Goal: Information Seeking & Learning: Learn about a topic

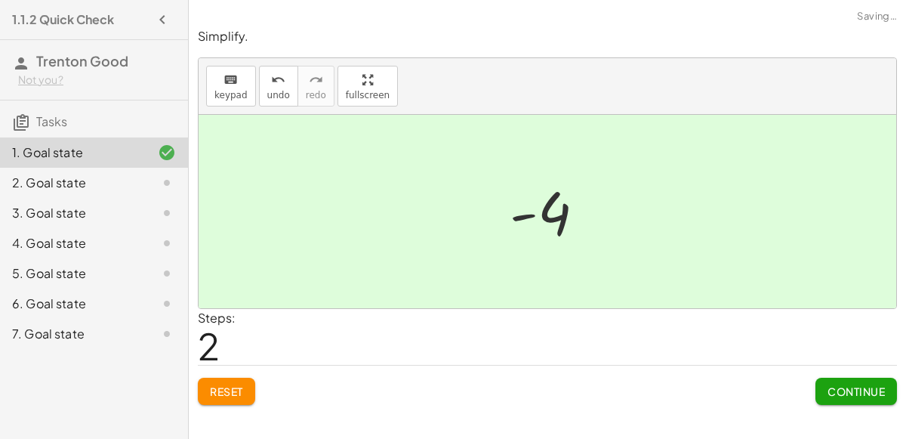
click at [839, 390] on span "Continue" at bounding box center [856, 391] width 57 height 14
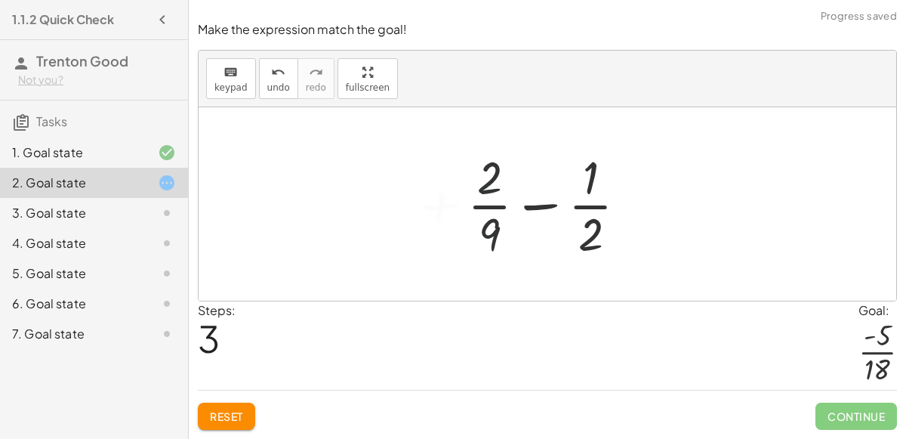
click at [223, 403] on button "Reset" at bounding box center [226, 416] width 57 height 27
click at [215, 420] on span "Reset" at bounding box center [226, 416] width 33 height 14
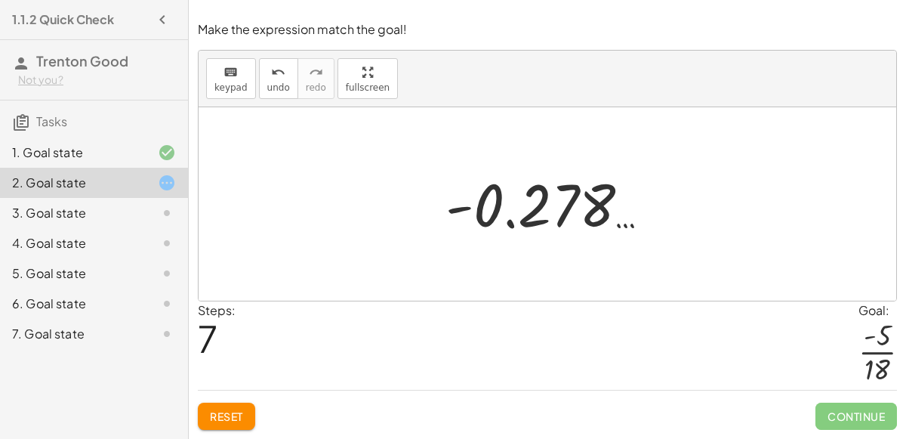
click at [228, 419] on span "Reset" at bounding box center [226, 416] width 33 height 14
click at [233, 416] on span "Reset" at bounding box center [226, 416] width 33 height 14
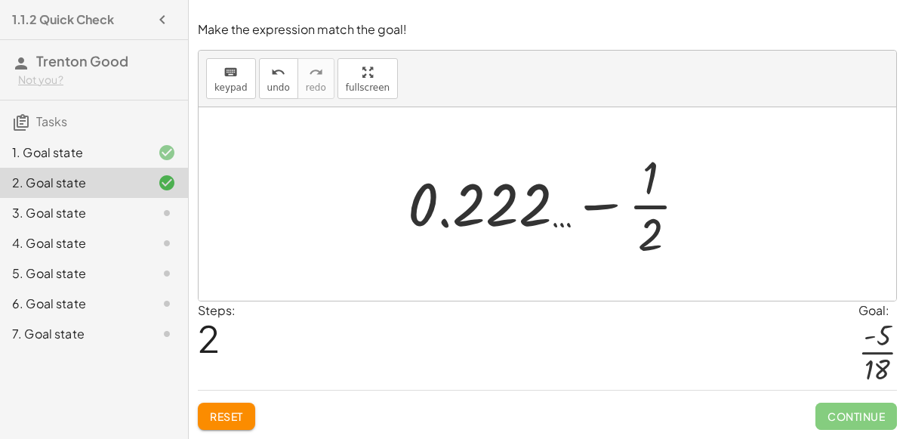
click at [213, 415] on span "Reset" at bounding box center [226, 416] width 33 height 14
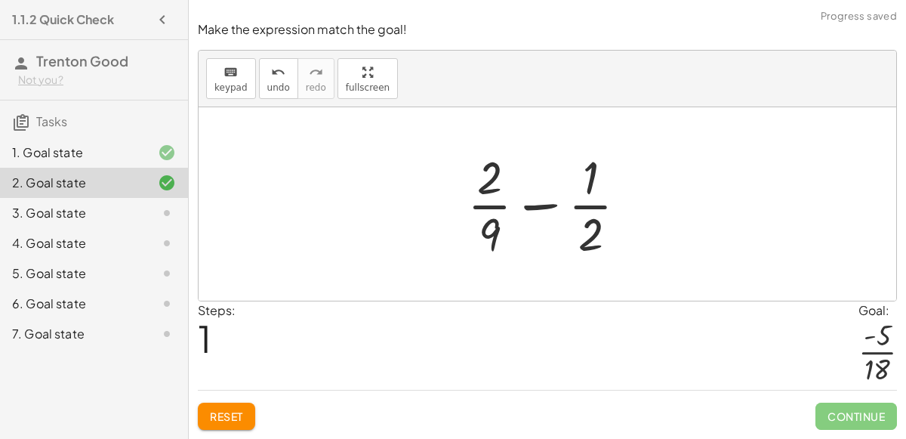
click at [215, 418] on span "Reset" at bounding box center [226, 416] width 33 height 14
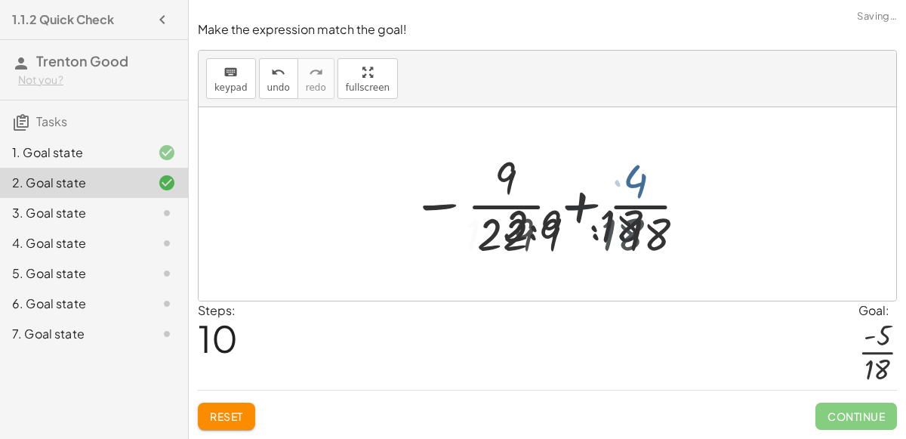
click at [213, 418] on span "Reset" at bounding box center [226, 416] width 33 height 14
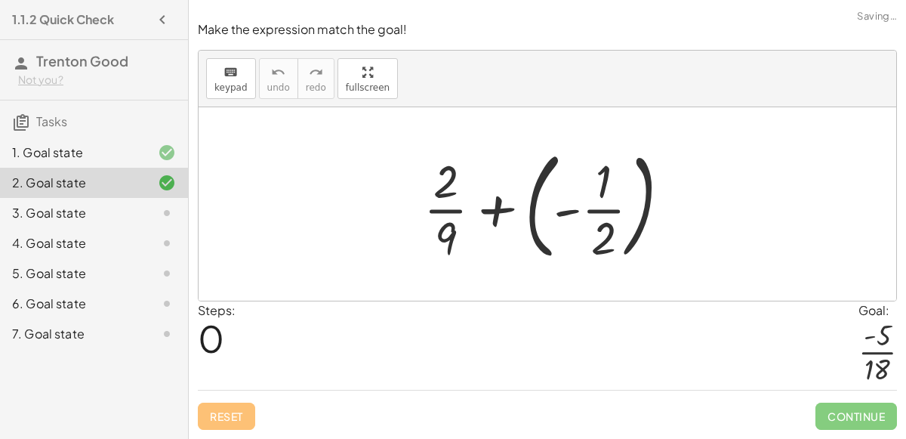
click at [0, 0] on div "Make the expression match the goal! keyboard keypad undo undo redo redo fullscr…" at bounding box center [0, 0] width 0 height 0
click at [535, 213] on div at bounding box center [553, 203] width 274 height 125
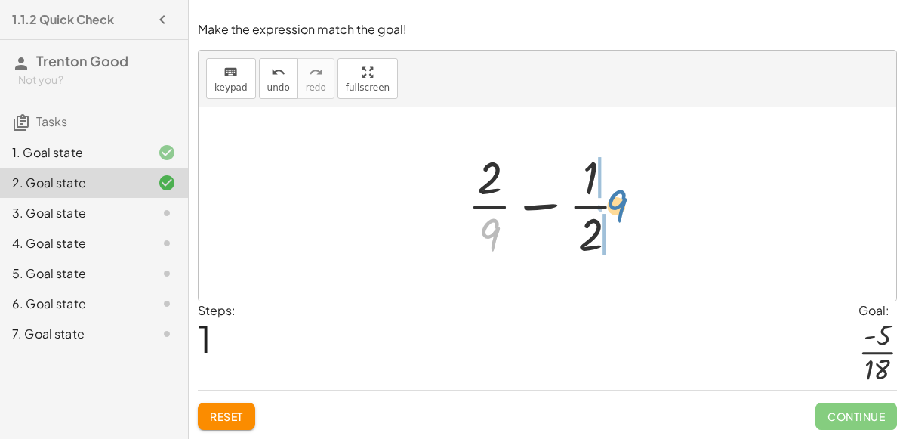
drag, startPoint x: 487, startPoint y: 230, endPoint x: 608, endPoint y: 199, distance: 124.7
click at [608, 199] on div at bounding box center [553, 204] width 187 height 116
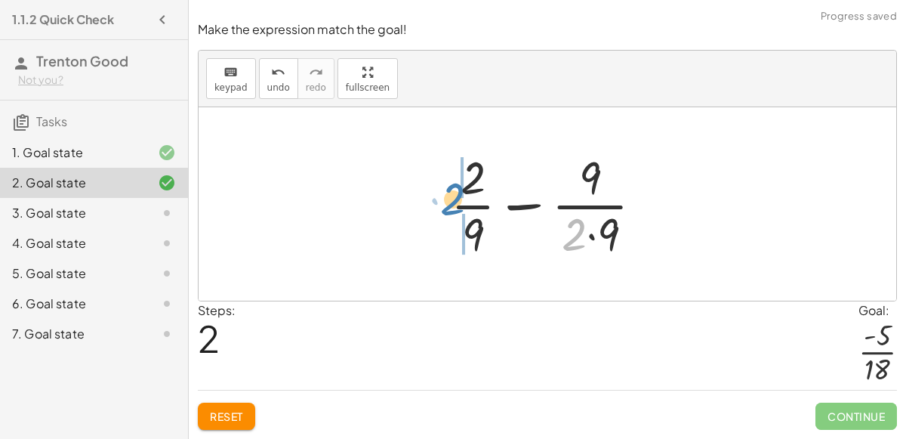
drag, startPoint x: 569, startPoint y: 236, endPoint x: 452, endPoint y: 200, distance: 122.6
click at [452, 200] on div at bounding box center [553, 204] width 220 height 116
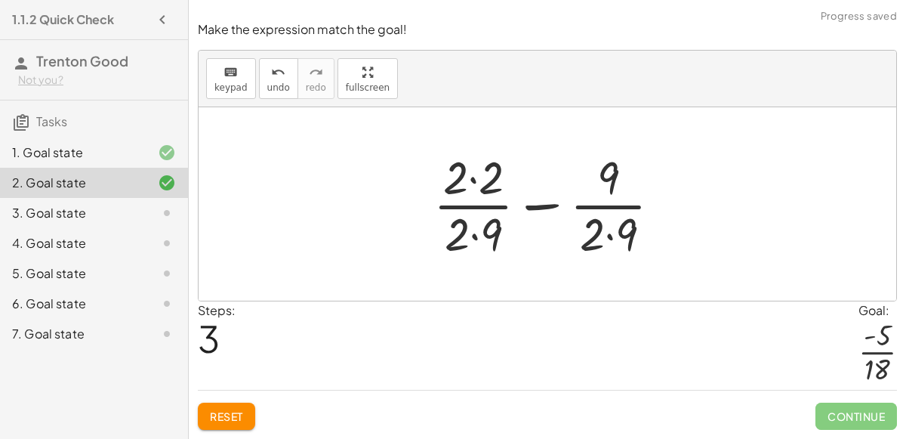
click at [477, 188] on div at bounding box center [553, 204] width 255 height 116
click at [612, 239] on div at bounding box center [553, 204] width 253 height 116
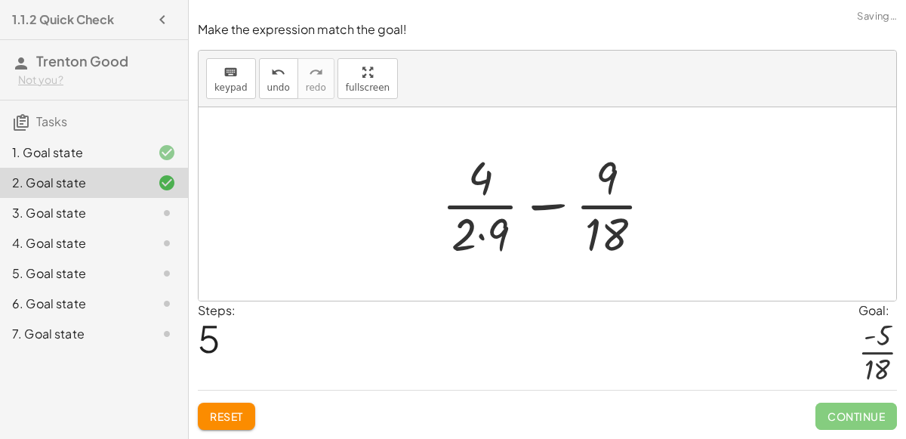
click at [482, 233] on div at bounding box center [553, 204] width 238 height 116
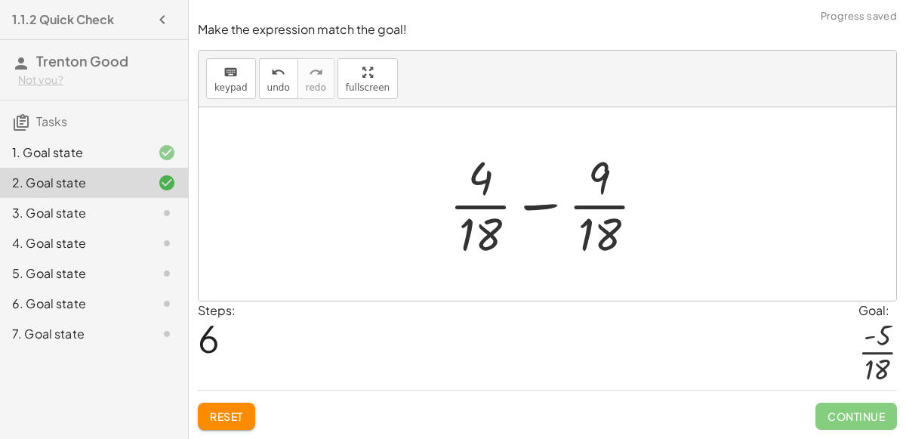
click at [0, 319] on div "5. Goal state" at bounding box center [94, 334] width 188 height 30
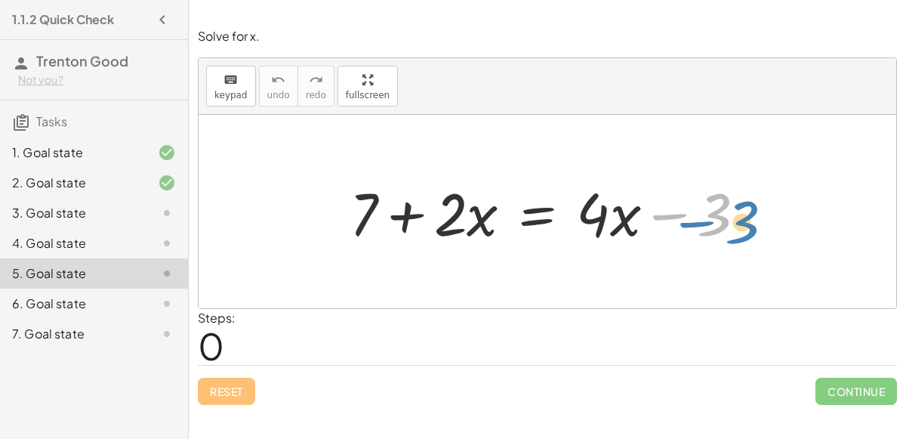
drag, startPoint x: 747, startPoint y: 201, endPoint x: 776, endPoint y: 208, distance: 29.7
click at [776, 208] on div "− 3 + 7 + · 2 · x = + · 4 · x − 3" at bounding box center [548, 211] width 698 height 193
click at [563, 211] on div at bounding box center [554, 212] width 424 height 78
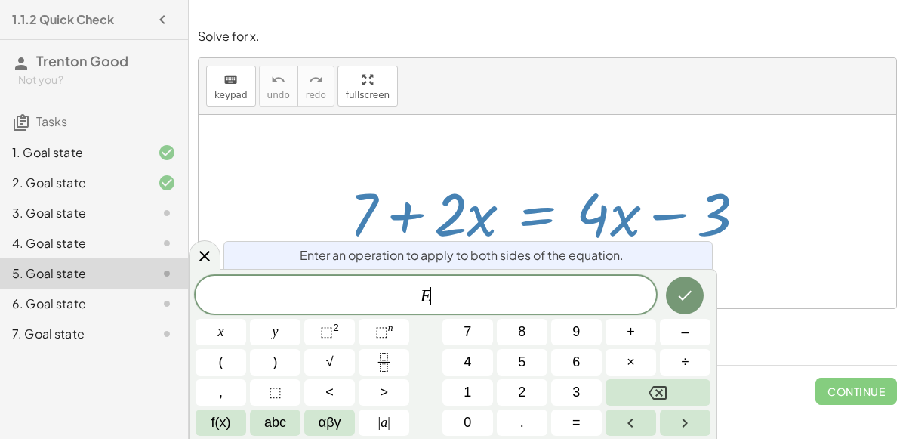
click at [563, 211] on div at bounding box center [554, 212] width 424 height 78
click at [720, 82] on div "keyboard keypad undo undo redo redo fullscreen" at bounding box center [548, 86] width 698 height 57
click at [696, 104] on div "keyboard keypad undo undo redo redo fullscreen" at bounding box center [548, 86] width 698 height 57
click at [776, 206] on div at bounding box center [548, 211] width 698 height 193
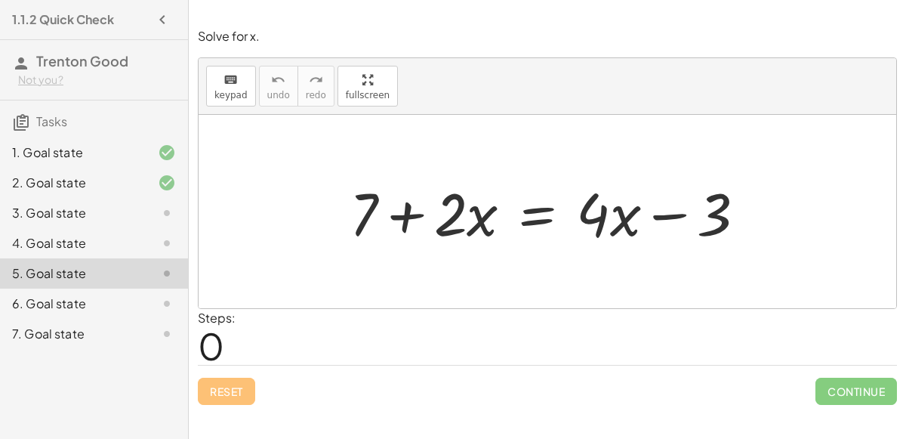
click at [531, 224] on div at bounding box center [554, 212] width 424 height 78
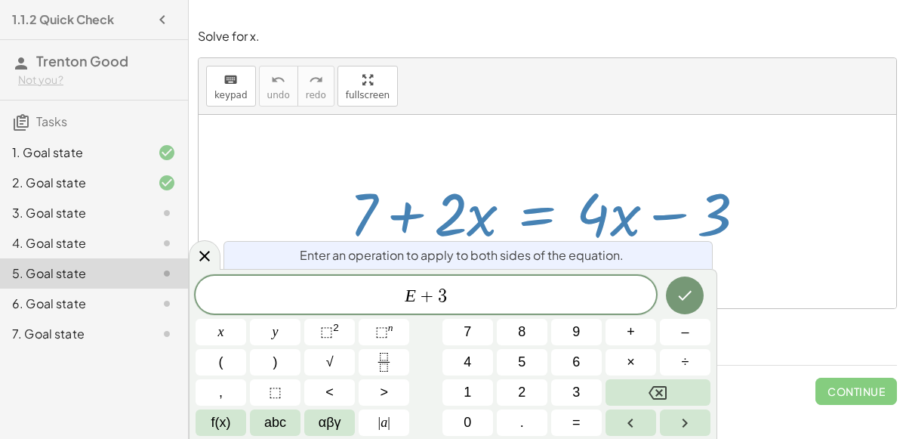
click at [691, 304] on icon "Done" at bounding box center [685, 295] width 18 height 18
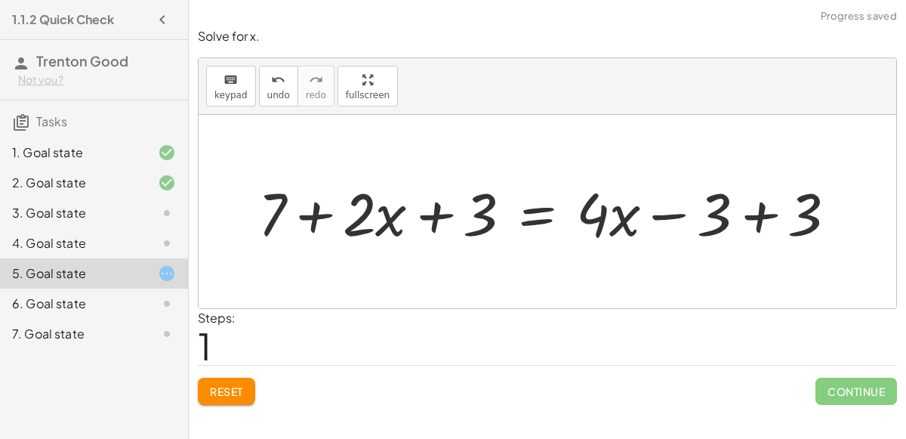
click at [734, 214] on div at bounding box center [554, 212] width 606 height 78
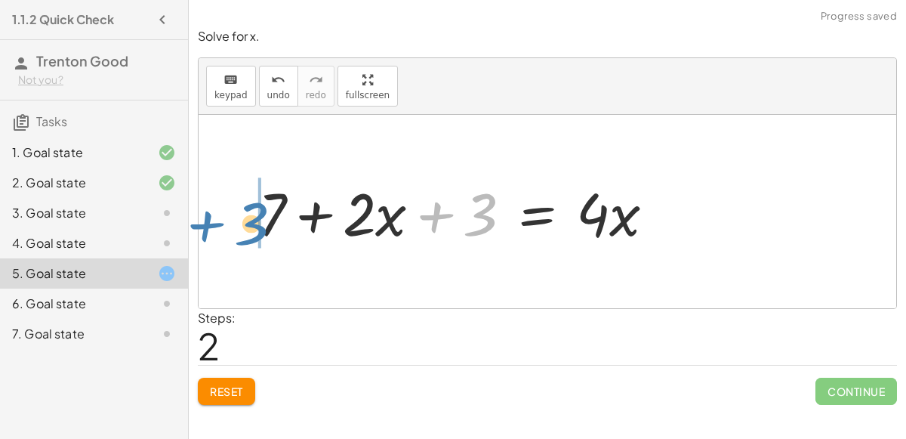
drag, startPoint x: 478, startPoint y: 221, endPoint x: 250, endPoint y: 232, distance: 228.3
click at [251, 232] on div at bounding box center [463, 212] width 424 height 78
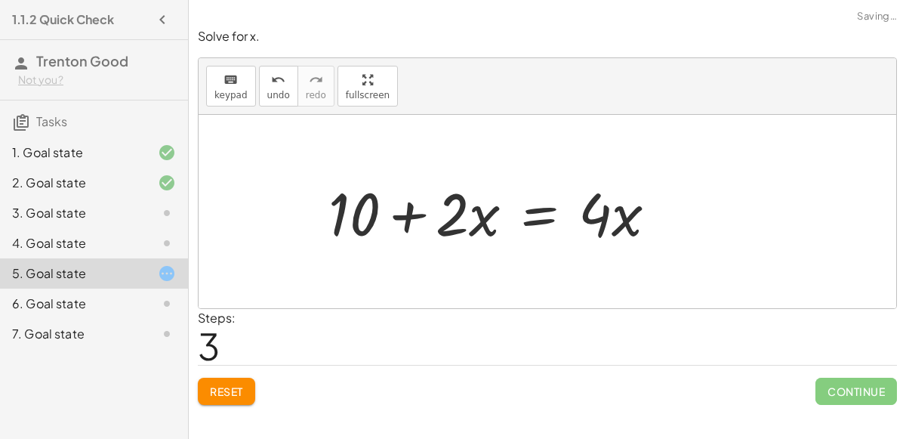
click at [397, 211] on div at bounding box center [499, 212] width 356 height 78
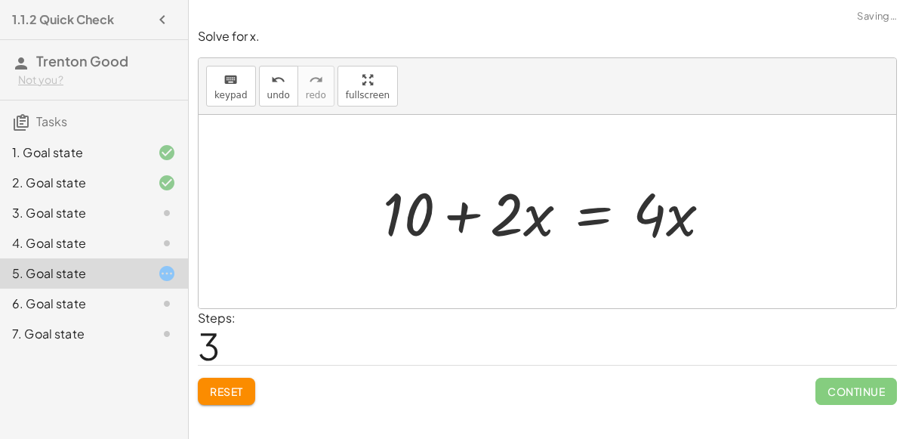
click at [456, 213] on div at bounding box center [553, 212] width 356 height 78
click at [586, 218] on div at bounding box center [553, 212] width 356 height 78
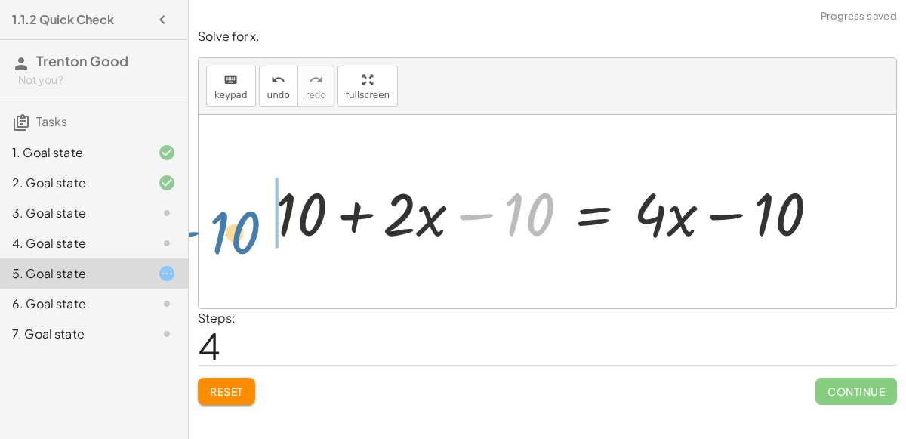
drag, startPoint x: 529, startPoint y: 213, endPoint x: 237, endPoint y: 230, distance: 292.0
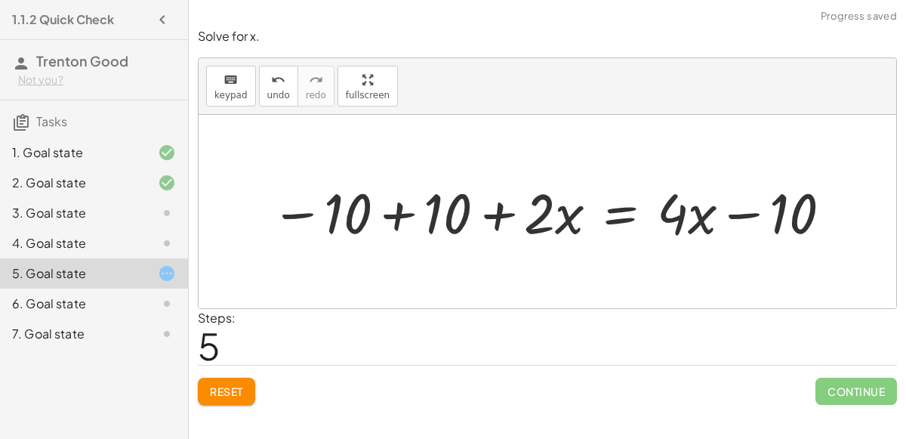
click at [352, 219] on div at bounding box center [553, 211] width 578 height 73
click at [397, 217] on div at bounding box center [554, 211] width 578 height 73
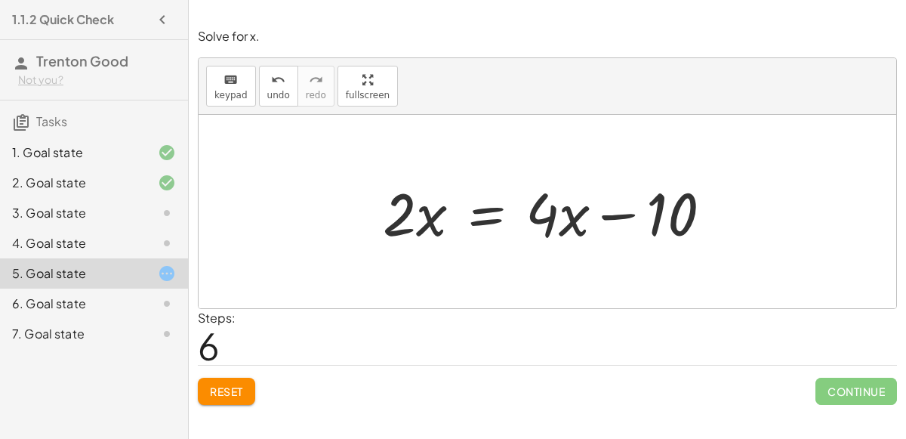
click at [625, 220] on div at bounding box center [553, 212] width 356 height 78
drag, startPoint x: 561, startPoint y: 220, endPoint x: 551, endPoint y: 226, distance: 11.5
click at [551, 226] on div at bounding box center [553, 212] width 356 height 78
drag, startPoint x: 542, startPoint y: 207, endPoint x: 543, endPoint y: 216, distance: 9.1
click at [543, 216] on div at bounding box center [553, 212] width 356 height 78
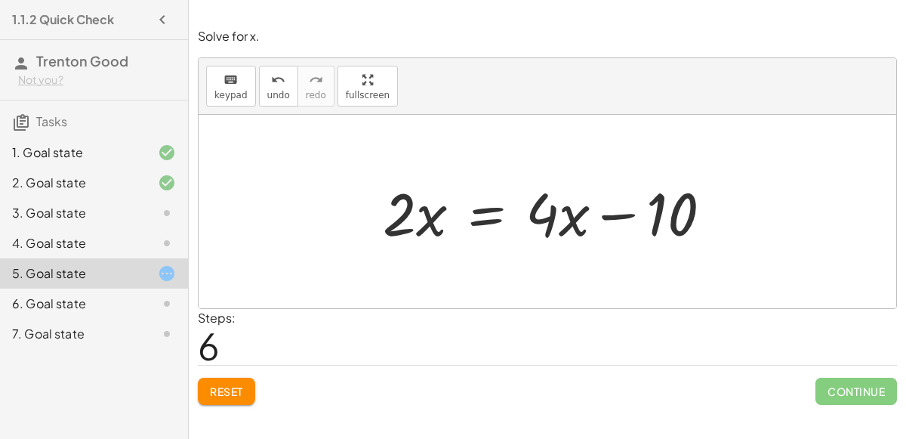
click at [485, 216] on div at bounding box center [553, 212] width 356 height 78
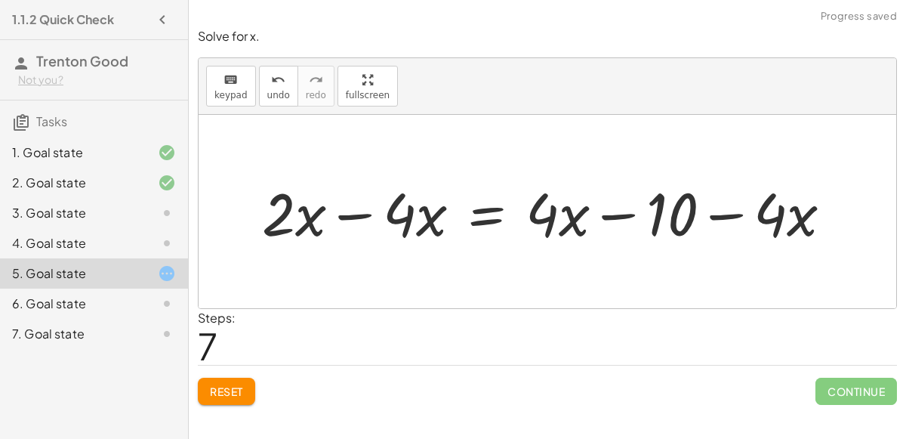
click at [355, 218] on div at bounding box center [553, 212] width 597 height 78
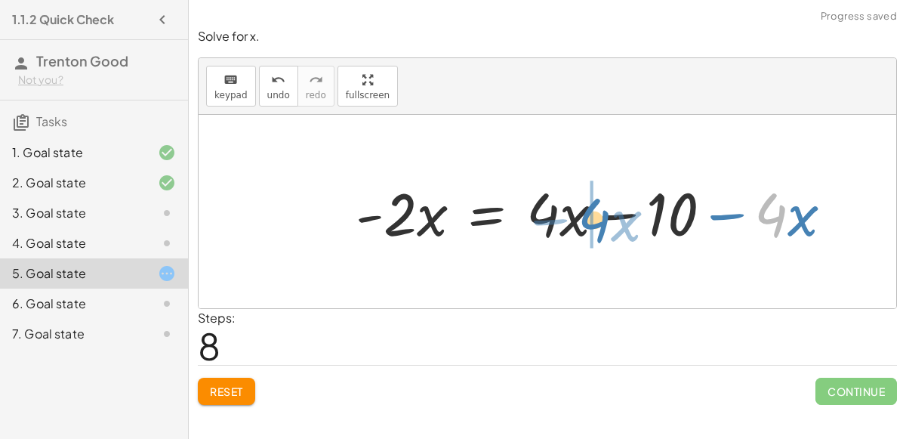
drag, startPoint x: 772, startPoint y: 211, endPoint x: 594, endPoint y: 216, distance: 177.6
click at [594, 216] on div at bounding box center [600, 212] width 505 height 78
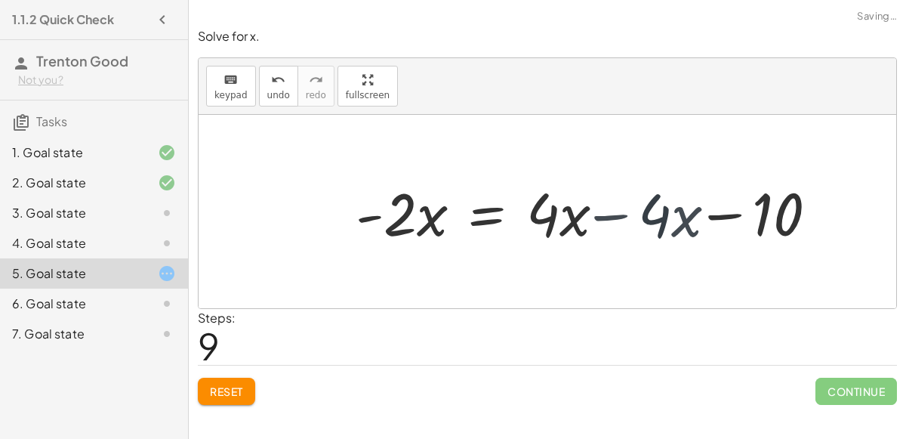
click at [585, 216] on div at bounding box center [600, 212] width 505 height 78
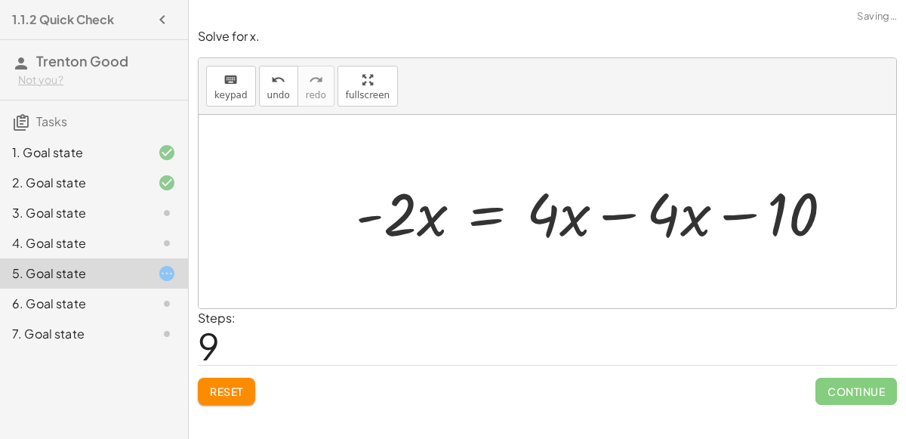
click at [609, 211] on div at bounding box center [600, 212] width 505 height 78
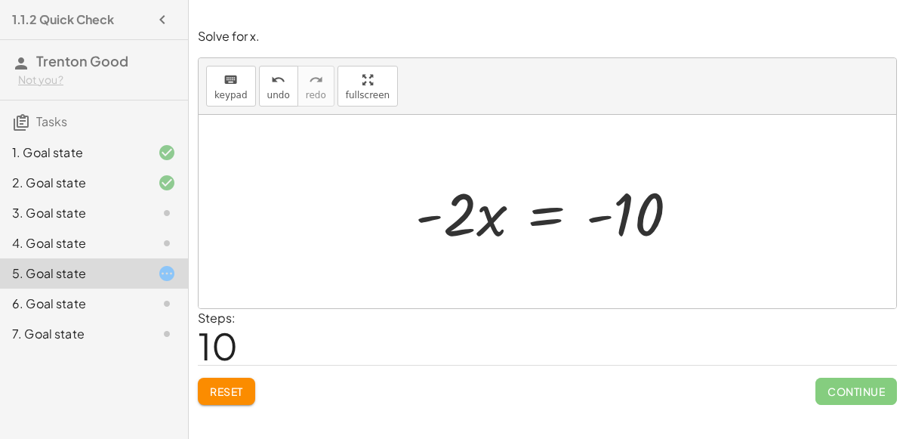
click at [543, 211] on div at bounding box center [553, 212] width 291 height 78
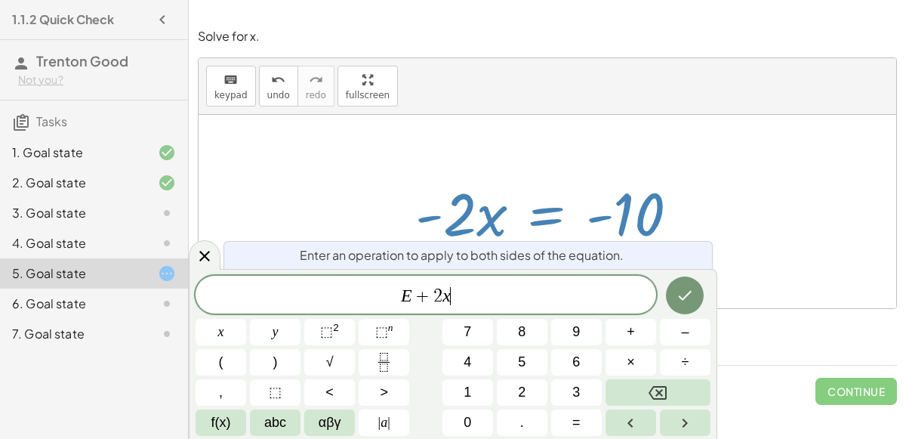
click at [685, 286] on icon "Done" at bounding box center [685, 295] width 18 height 18
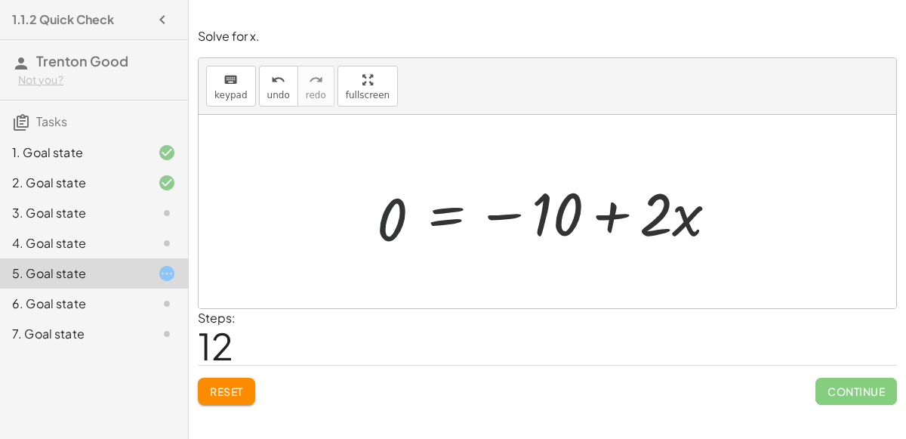
click at [97, 240] on div "4. Goal state" at bounding box center [73, 243] width 122 height 18
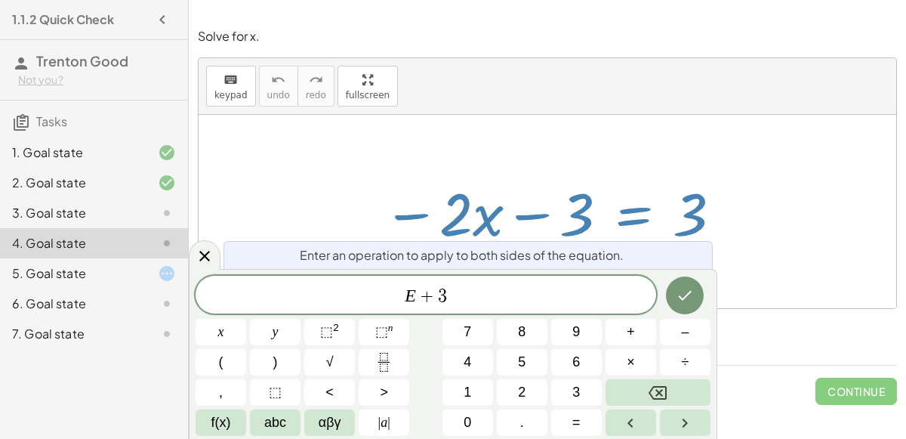
click at [687, 299] on icon "Done" at bounding box center [685, 295] width 18 height 18
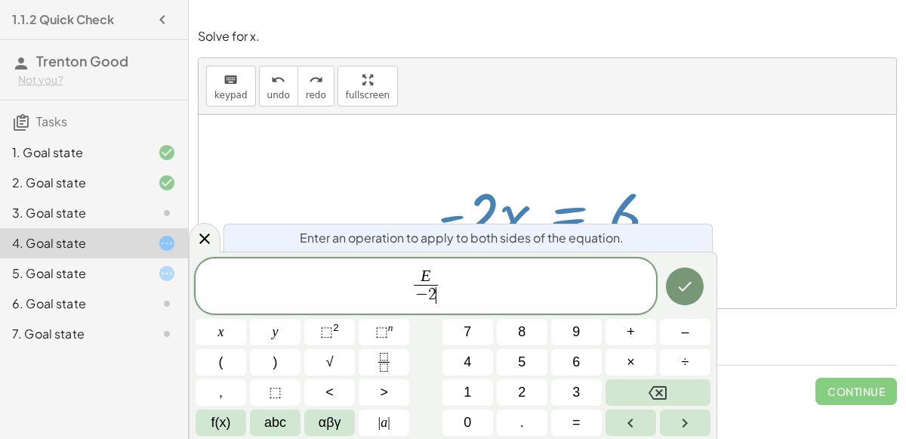
click at [689, 288] on icon "Done" at bounding box center [685, 286] width 18 height 18
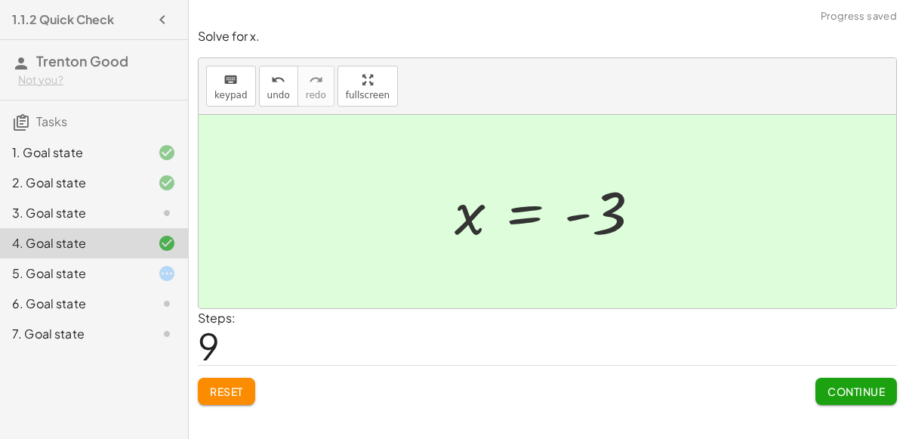
click at [76, 215] on div "3. Goal state" at bounding box center [73, 213] width 122 height 18
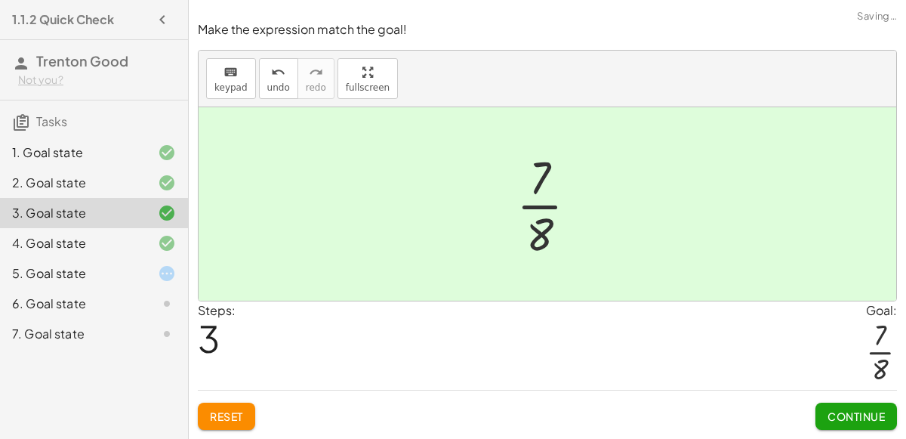
click at [84, 267] on div "5. Goal state" at bounding box center [73, 273] width 122 height 18
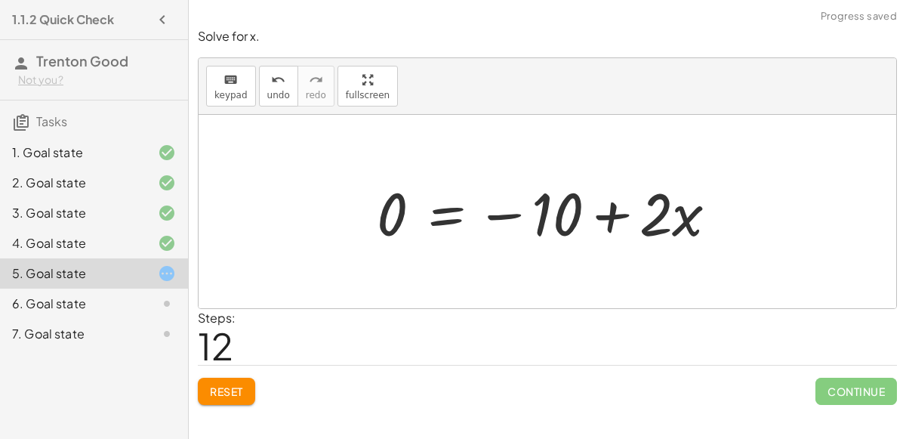
click at [218, 390] on span "Reset" at bounding box center [226, 391] width 33 height 14
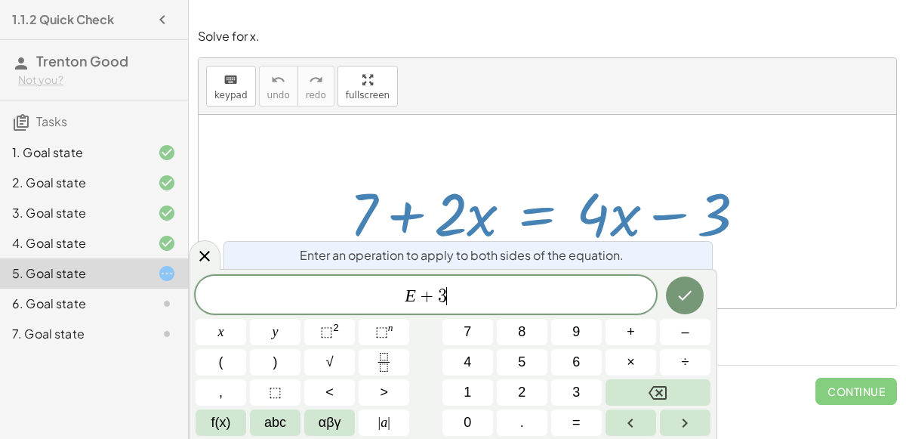
click at [674, 290] on button "Done" at bounding box center [685, 295] width 38 height 38
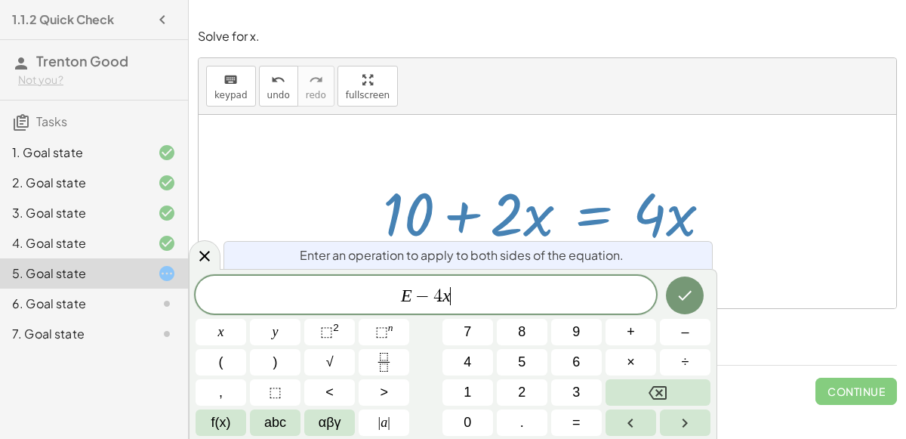
click at [681, 300] on icon "Done" at bounding box center [685, 295] width 18 height 18
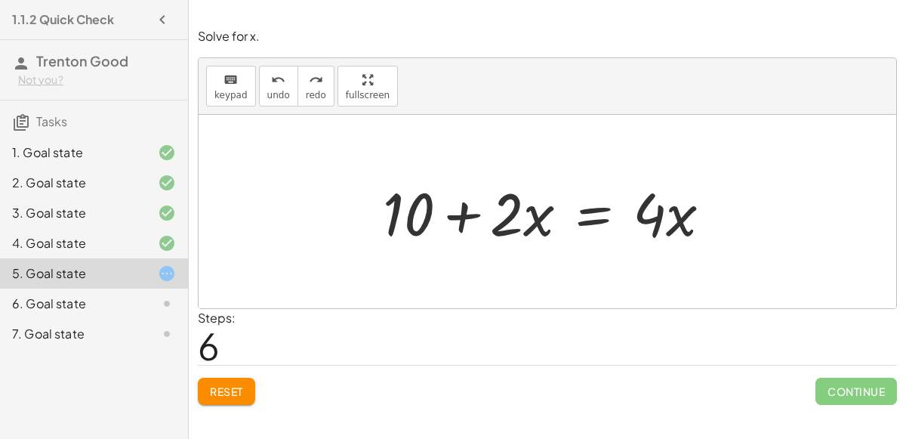
click at [65, 310] on div "6. Goal state" at bounding box center [73, 304] width 122 height 18
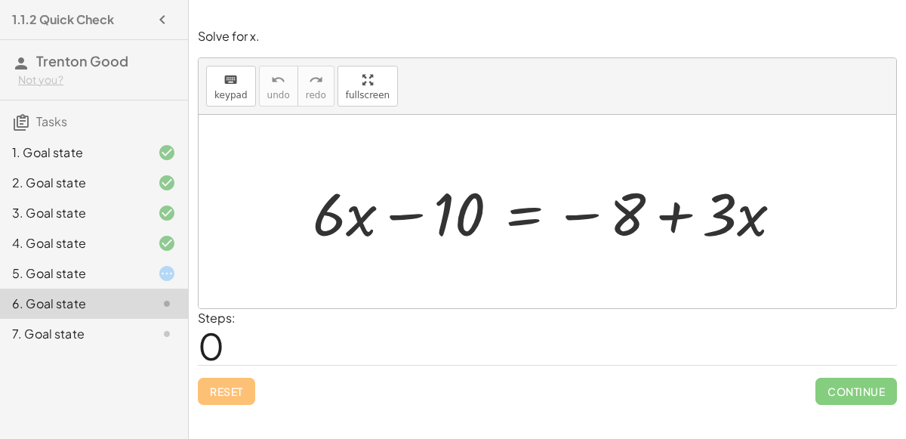
click at [100, 289] on div "4. Goal state" at bounding box center [94, 304] width 188 height 30
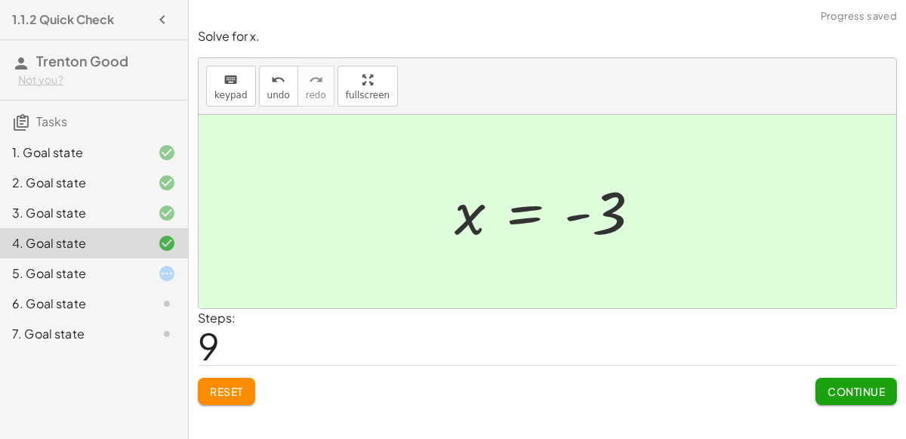
click at [89, 219] on div "3. Goal state" at bounding box center [73, 213] width 122 height 18
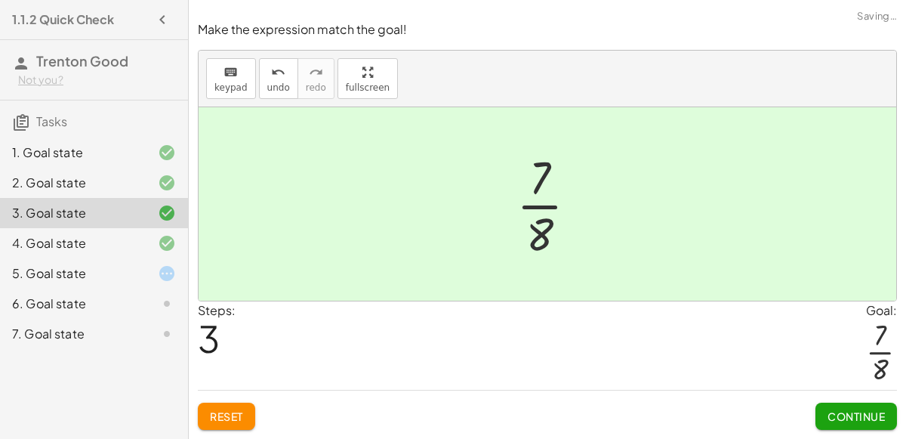
click at [91, 236] on div "4. Goal state" at bounding box center [73, 243] width 122 height 18
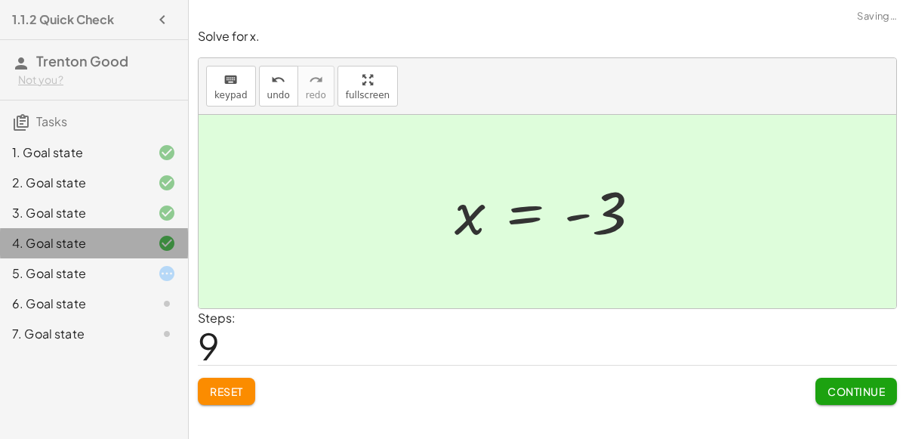
click at [104, 274] on div "5. Goal state" at bounding box center [73, 273] width 122 height 18
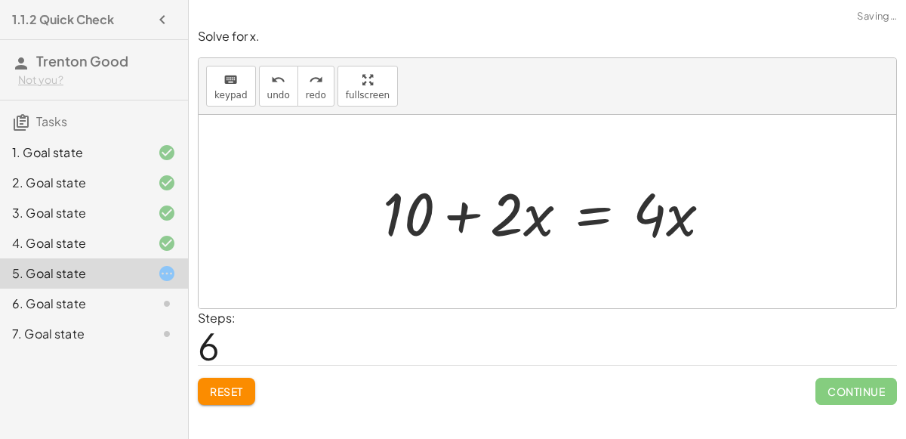
click at [106, 302] on div "6. Goal state" at bounding box center [73, 304] width 122 height 18
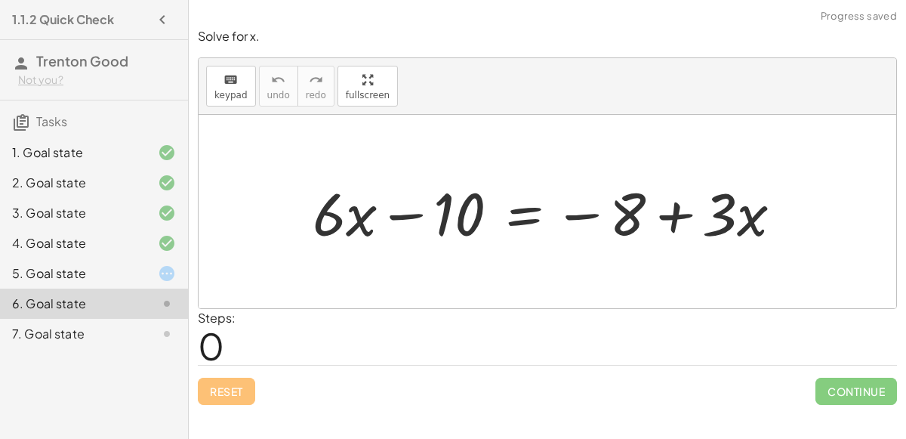
click at [121, 343] on div "7. Goal state" at bounding box center [94, 334] width 188 height 30
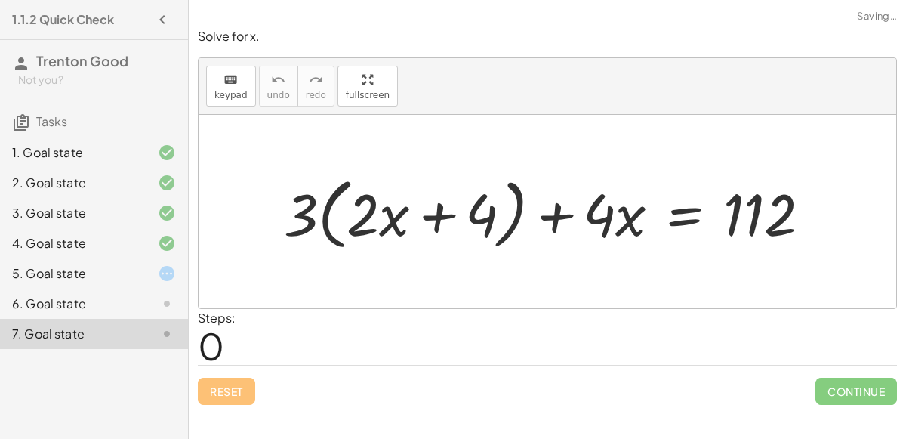
click at [97, 301] on div "6. Goal state" at bounding box center [73, 304] width 122 height 18
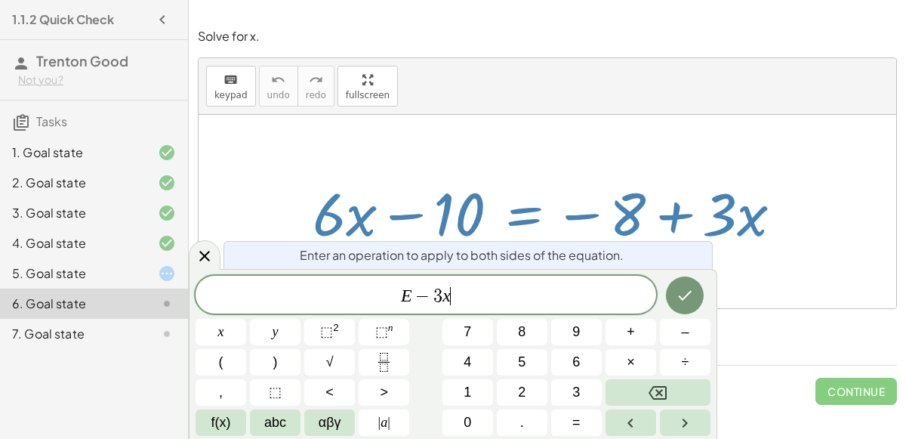
click at [684, 299] on icon "Done" at bounding box center [686, 296] width 14 height 10
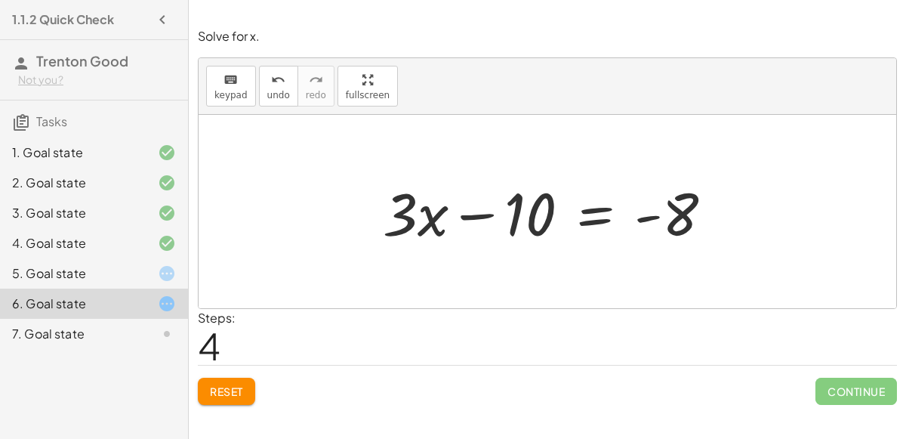
click at [106, 269] on div "5. Goal state" at bounding box center [73, 273] width 122 height 18
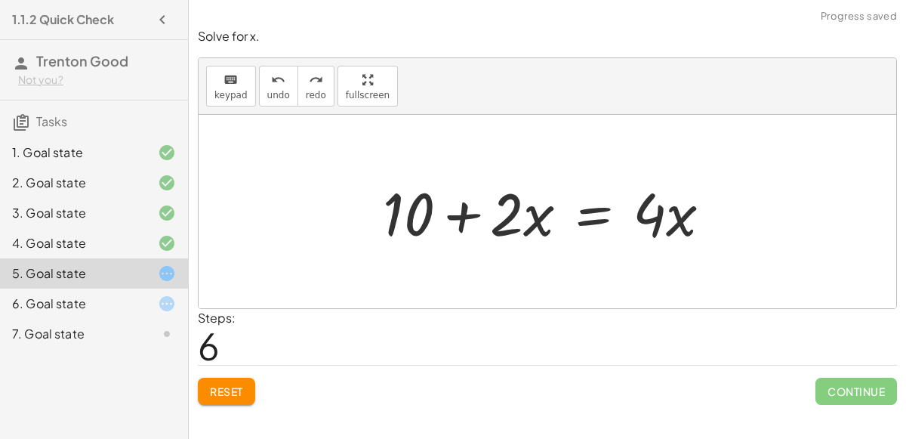
click at [113, 301] on div "6. Goal state" at bounding box center [73, 304] width 122 height 18
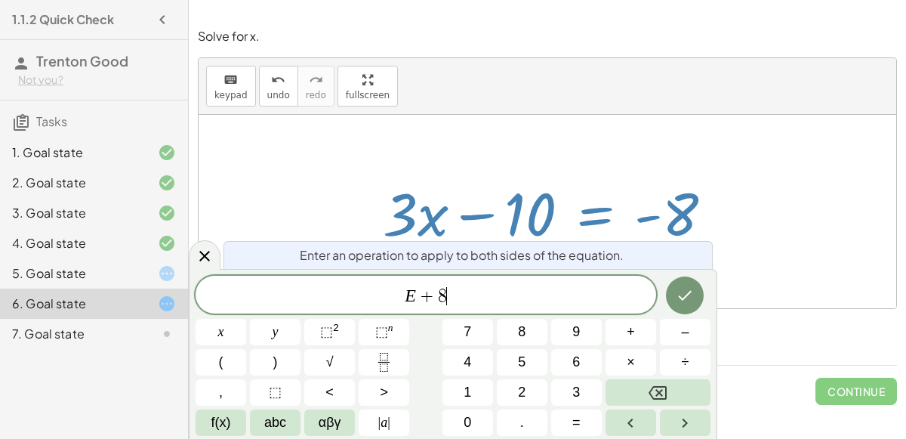
click at [680, 292] on icon "Done" at bounding box center [685, 295] width 18 height 18
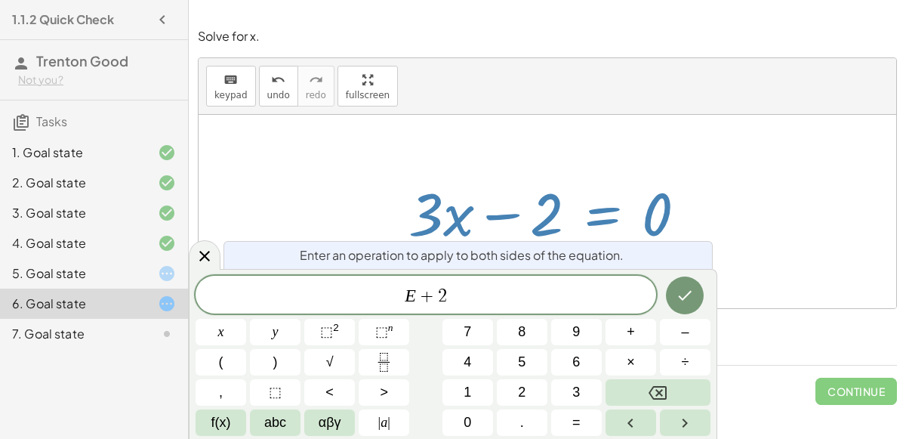
click at [688, 295] on icon "Done" at bounding box center [685, 295] width 18 height 18
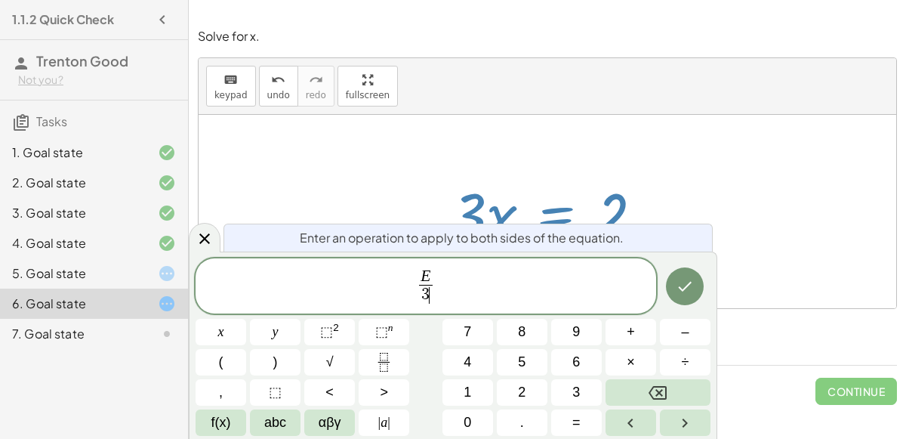
click at [684, 276] on button "Done" at bounding box center [685, 286] width 38 height 38
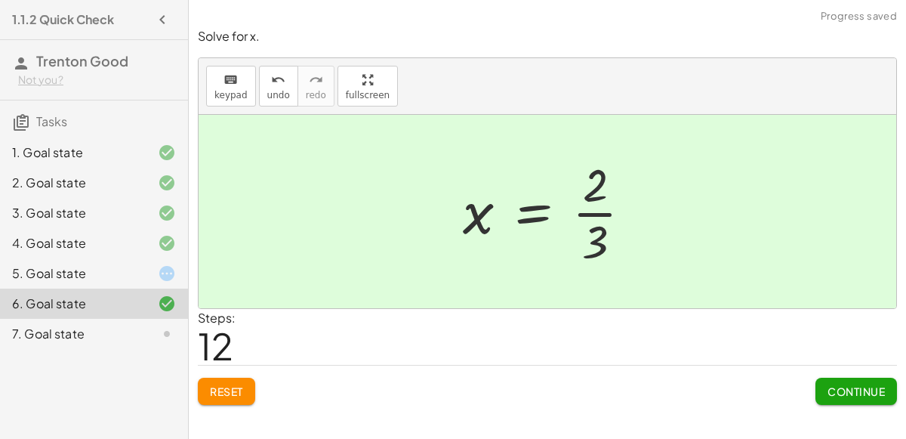
click at [109, 273] on div "5. Goal state" at bounding box center [73, 273] width 122 height 18
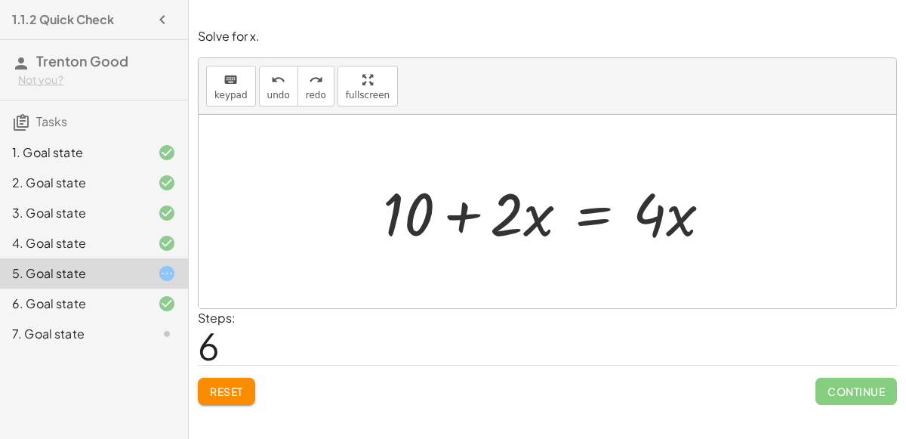
click at [99, 327] on div "7. Goal state" at bounding box center [73, 334] width 122 height 18
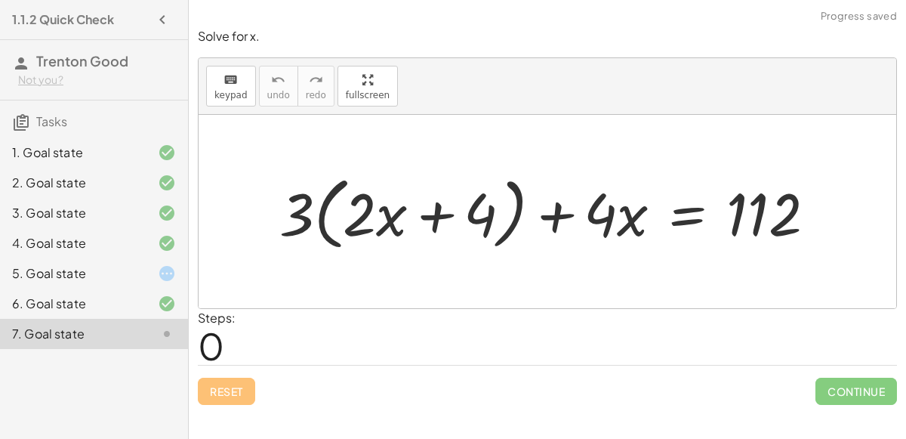
click at [75, 273] on div "5. Goal state" at bounding box center [73, 273] width 122 height 18
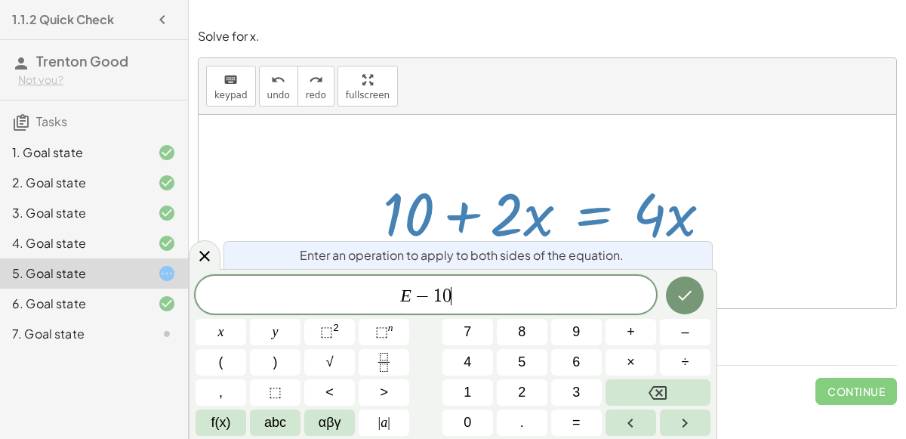
click at [686, 298] on icon "Done" at bounding box center [685, 295] width 18 height 18
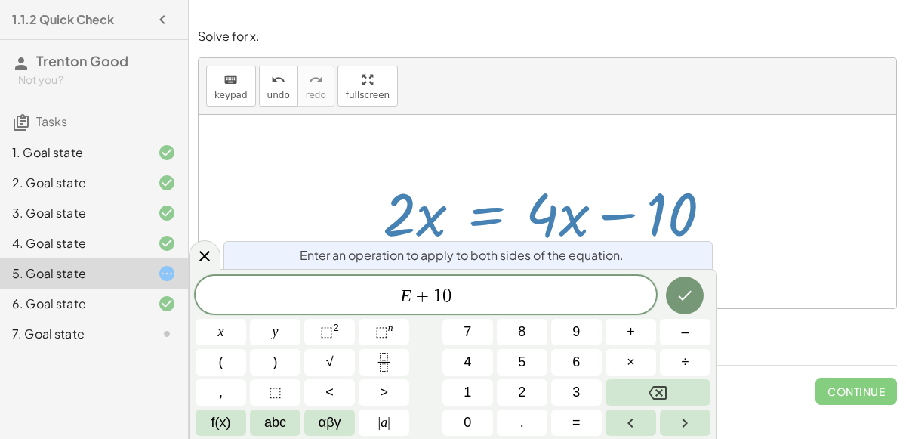
click at [690, 306] on button "Done" at bounding box center [685, 295] width 38 height 38
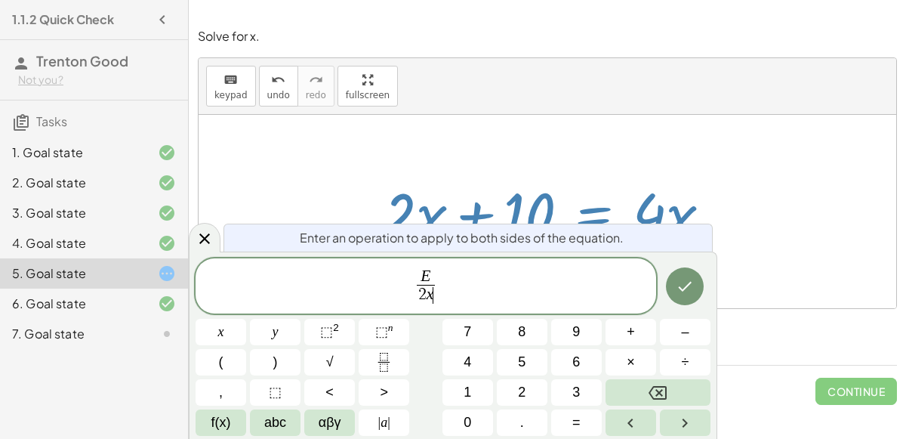
click at [688, 297] on button "Done" at bounding box center [685, 286] width 38 height 38
click at [687, 295] on icon "Done" at bounding box center [685, 286] width 18 height 18
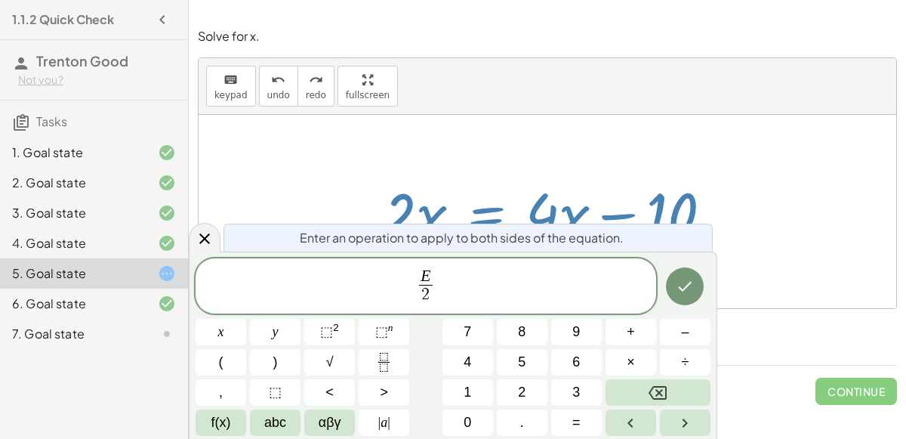
click at [702, 289] on button "Done" at bounding box center [685, 286] width 38 height 38
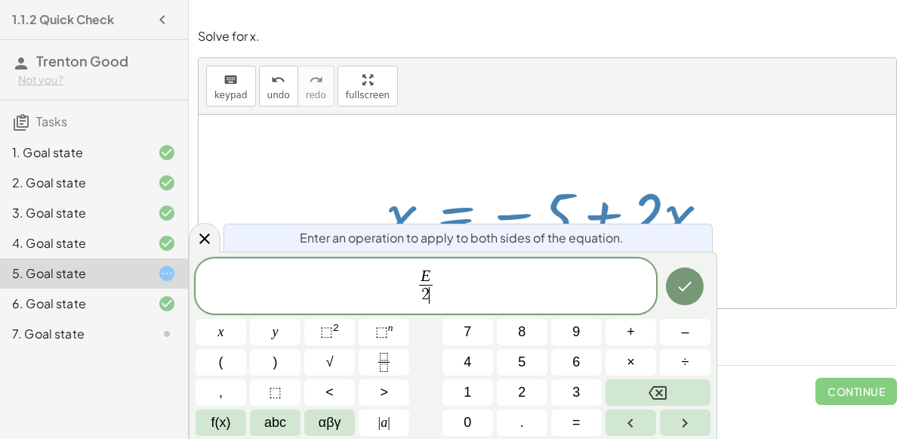
click at [690, 276] on button "Done" at bounding box center [685, 286] width 38 height 38
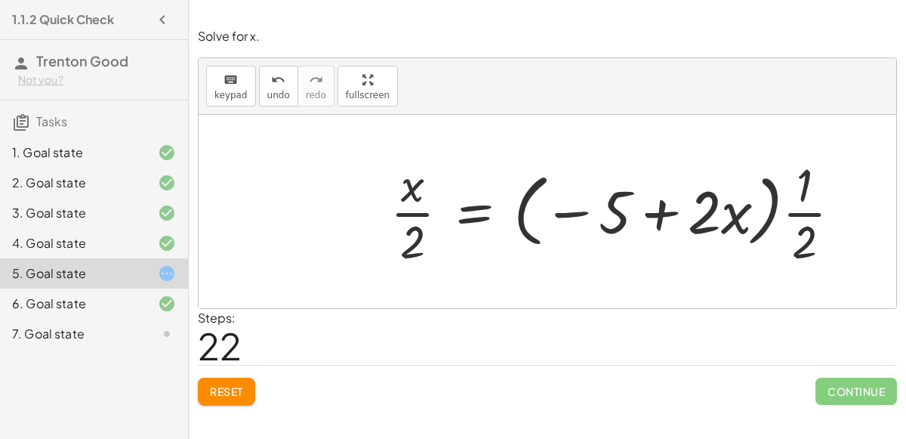
click at [226, 387] on span "Reset" at bounding box center [226, 391] width 33 height 14
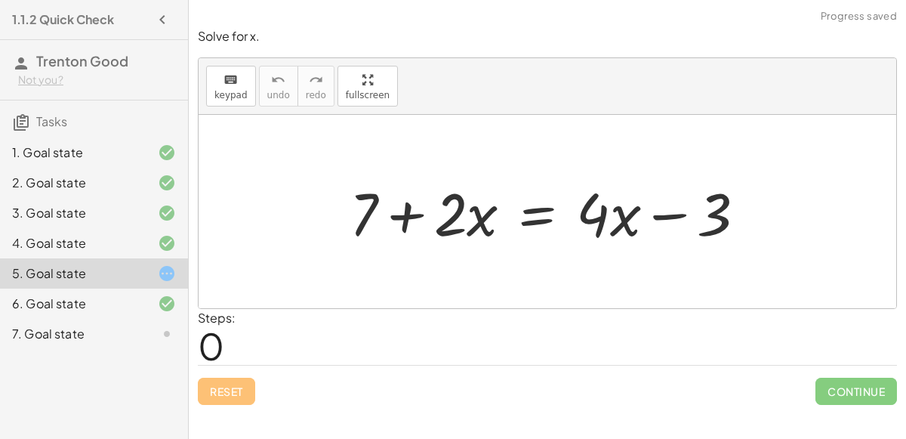
click at [94, 347] on div "7. Goal state" at bounding box center [94, 334] width 188 height 30
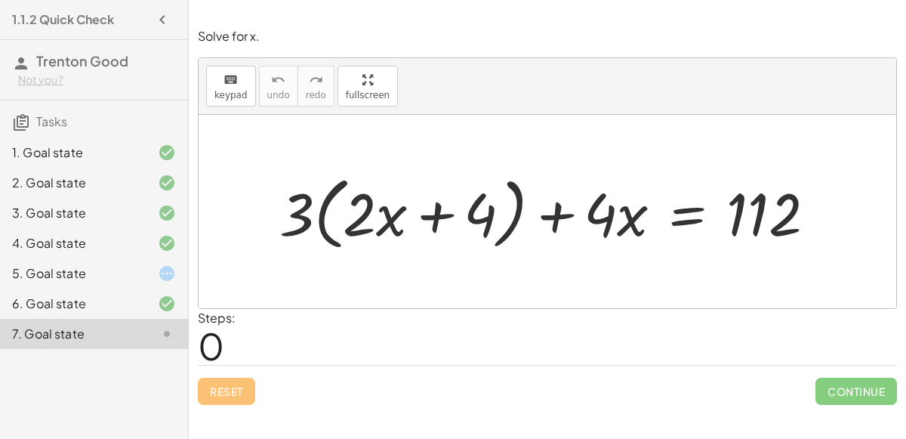
click at [117, 270] on div "5. Goal state" at bounding box center [73, 273] width 122 height 18
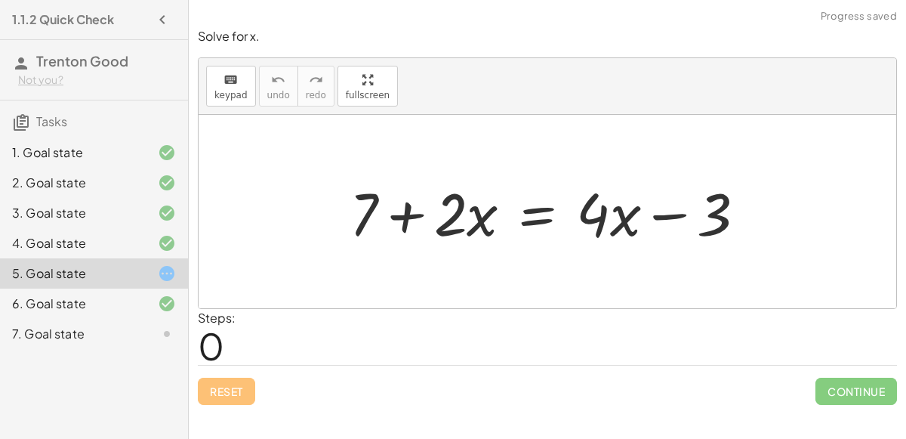
click at [116, 326] on div "7. Goal state" at bounding box center [73, 334] width 122 height 18
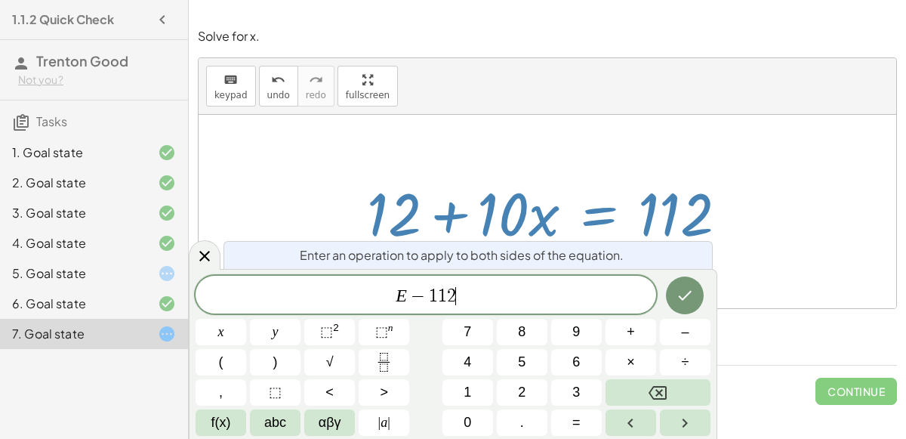
click at [678, 298] on icon "Done" at bounding box center [685, 295] width 18 height 18
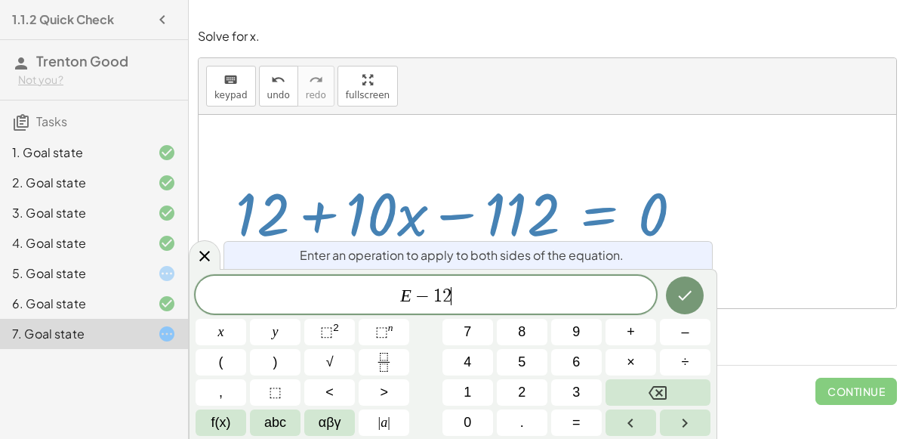
click at [689, 292] on icon "Done" at bounding box center [685, 295] width 18 height 18
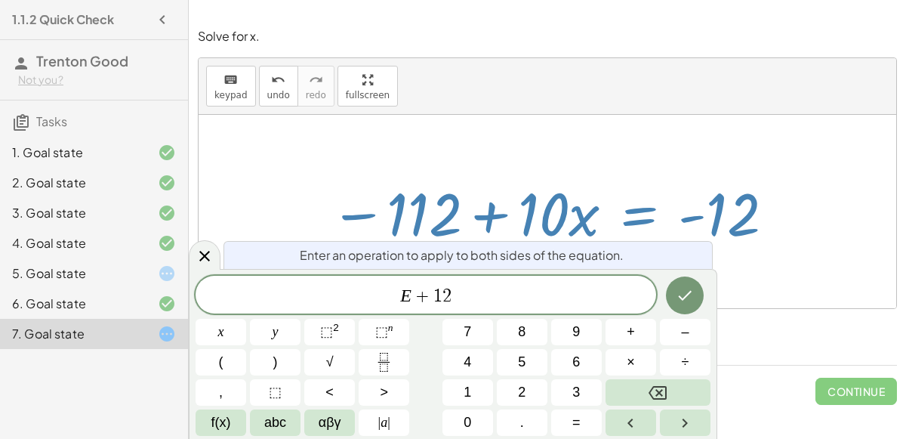
click at [684, 292] on icon "Done" at bounding box center [685, 295] width 18 height 18
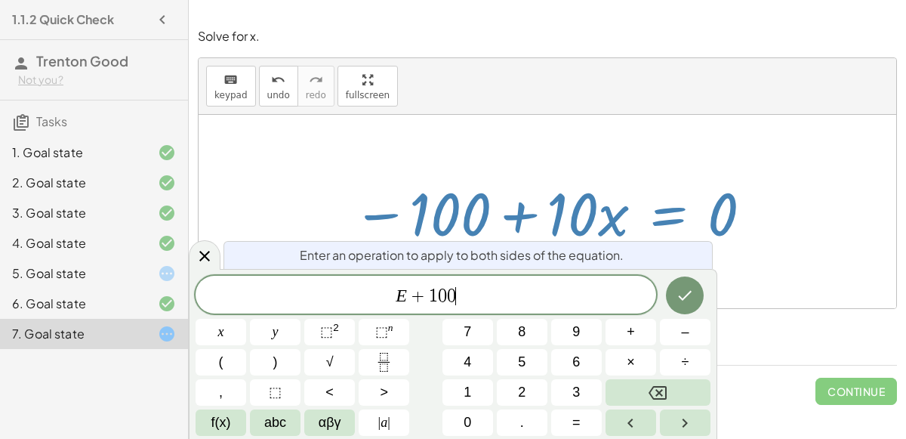
click at [686, 297] on icon "Done" at bounding box center [686, 296] width 14 height 10
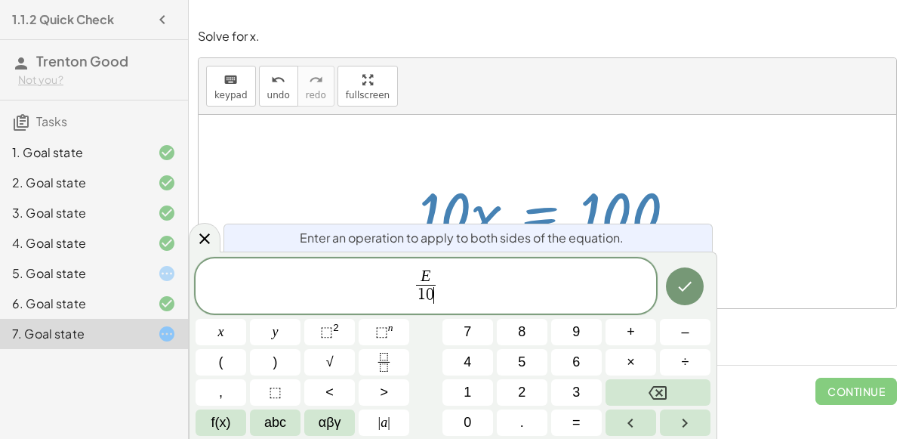
click at [683, 288] on icon "Done" at bounding box center [685, 286] width 18 height 18
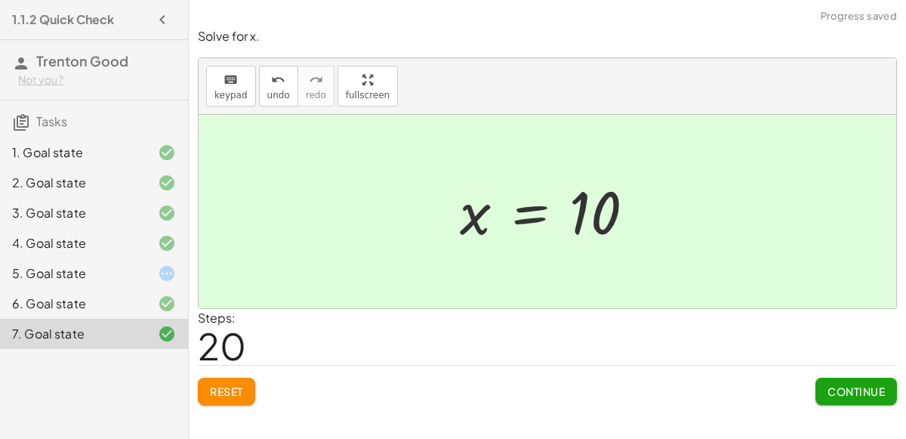
click at [84, 267] on div "5. Goal state" at bounding box center [73, 273] width 122 height 18
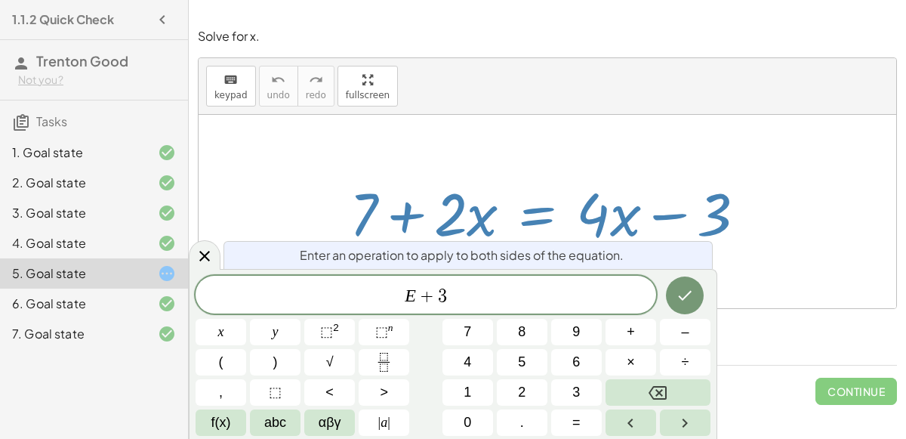
click at [685, 299] on icon "Done" at bounding box center [685, 295] width 18 height 18
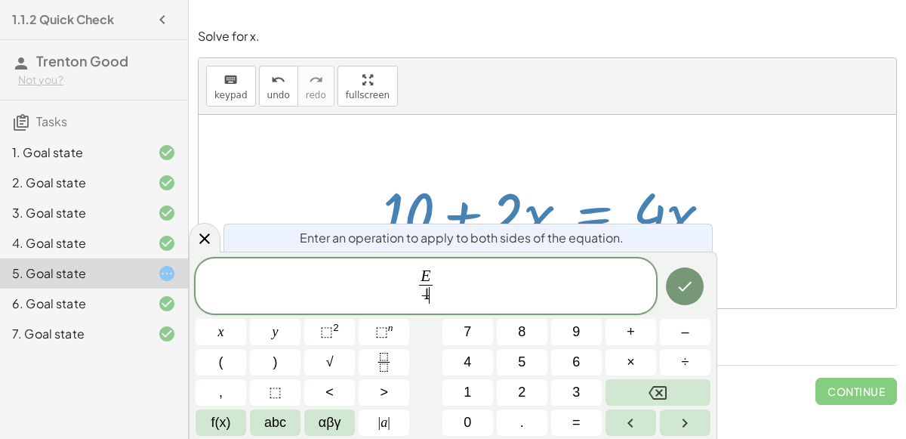
click at [683, 276] on button "Done" at bounding box center [685, 286] width 38 height 38
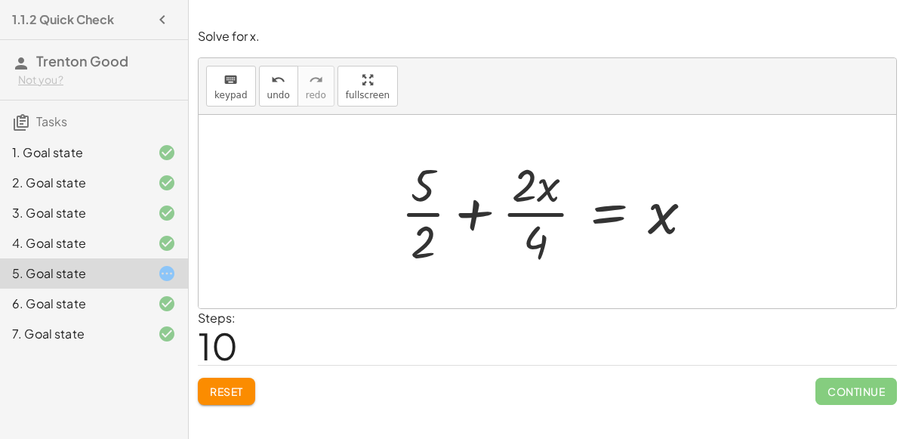
click at [225, 395] on span "Reset" at bounding box center [226, 391] width 33 height 14
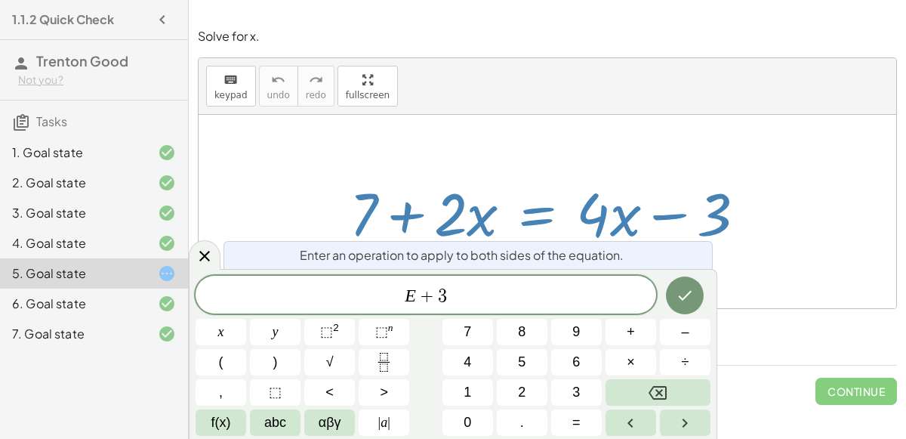
click at [680, 295] on icon "Done" at bounding box center [685, 295] width 18 height 18
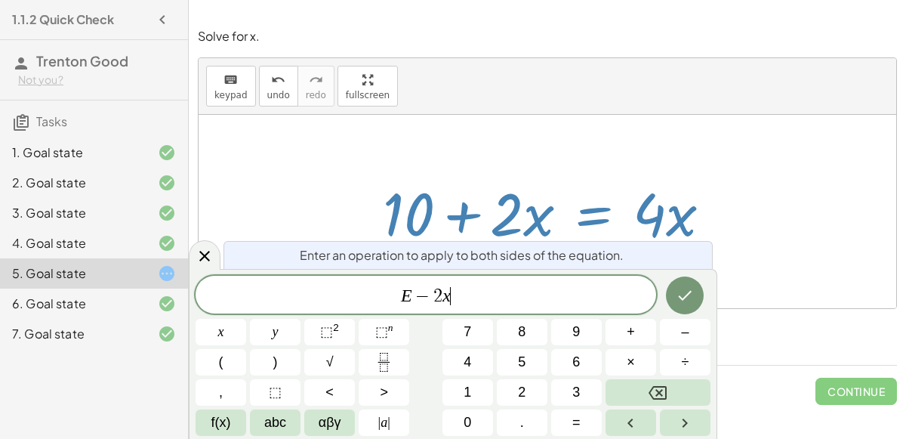
click at [692, 280] on button "Done" at bounding box center [685, 295] width 38 height 38
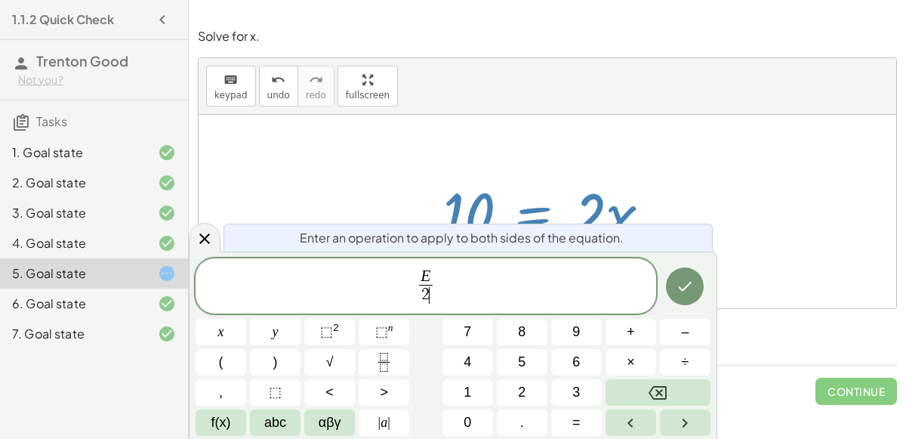
click at [687, 287] on icon "Done" at bounding box center [686, 287] width 14 height 10
